Goal: Navigation & Orientation: Find specific page/section

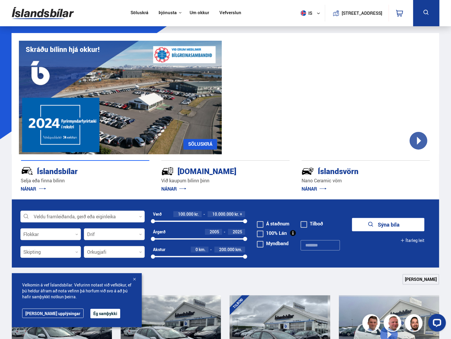
click at [203, 10] on link "Um okkur" at bounding box center [200, 13] width 20 height 6
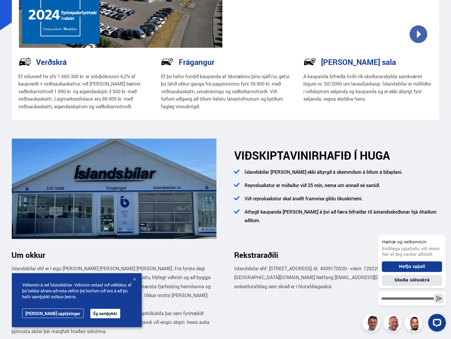
scroll to position [118, 0]
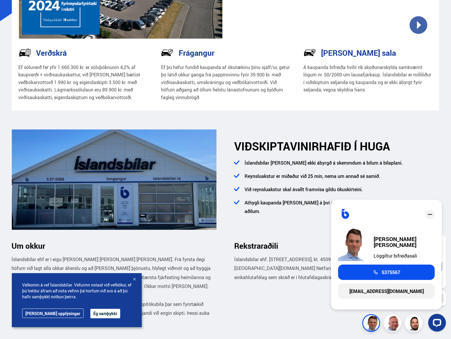
click at [412, 324] on div at bounding box center [412, 323] width 68 height 18
click at [412, 323] on div at bounding box center [412, 323] width 68 height 18
click at [395, 325] on div at bounding box center [412, 323] width 68 height 18
click at [372, 325] on img at bounding box center [372, 325] width 18 height 18
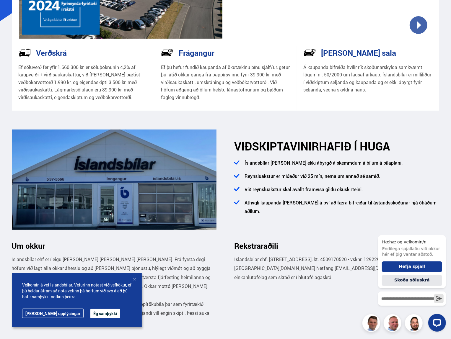
click at [392, 324] on div at bounding box center [412, 323] width 68 height 18
click at [411, 323] on div at bounding box center [412, 323] width 68 height 18
click at [90, 313] on button "Ég samþykki" at bounding box center [105, 313] width 30 height 9
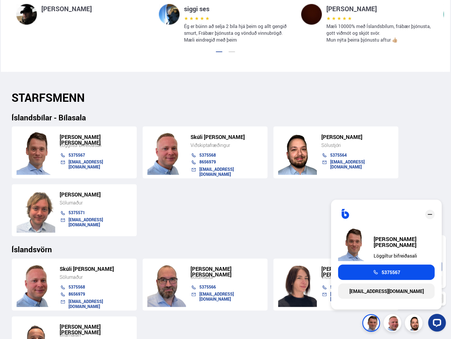
scroll to position [532, 0]
